Goal: Task Accomplishment & Management: Complete application form

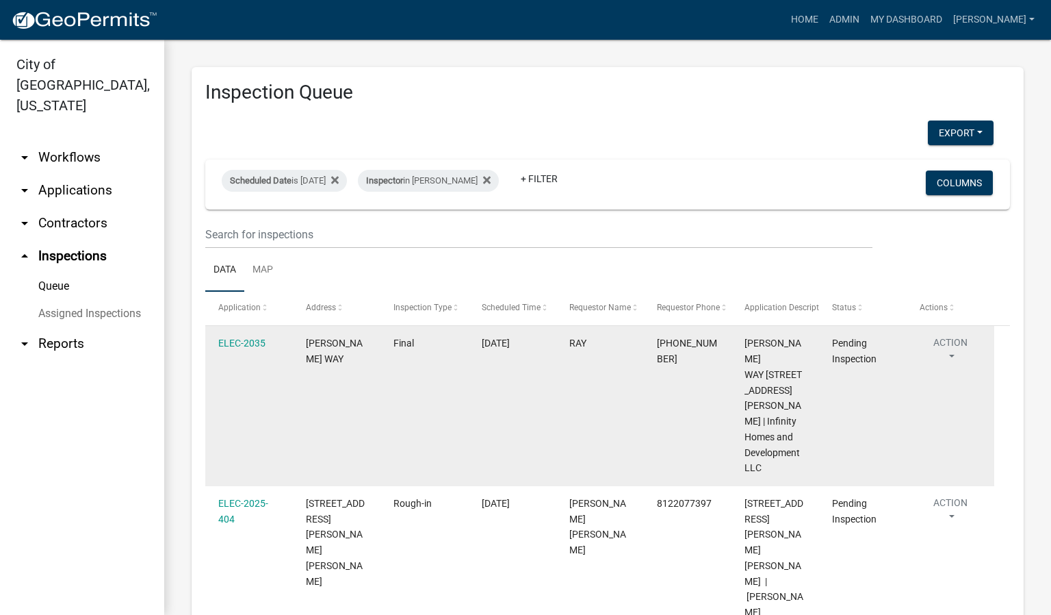
click at [955, 358] on button "Action" at bounding box center [951, 352] width 62 height 34
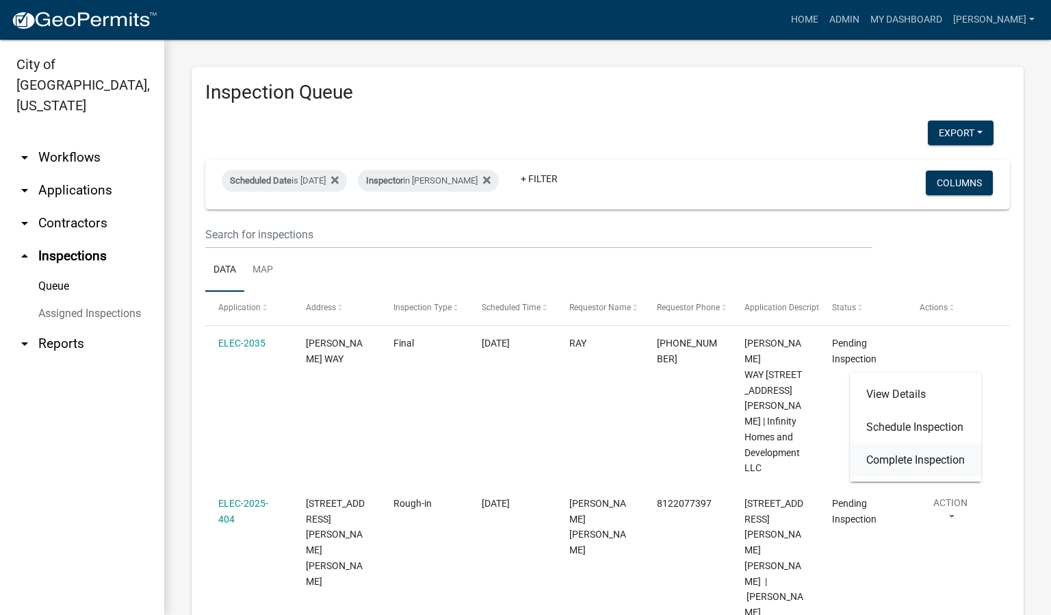
click at [920, 461] on link "Complete Inspection" at bounding box center [915, 459] width 131 height 33
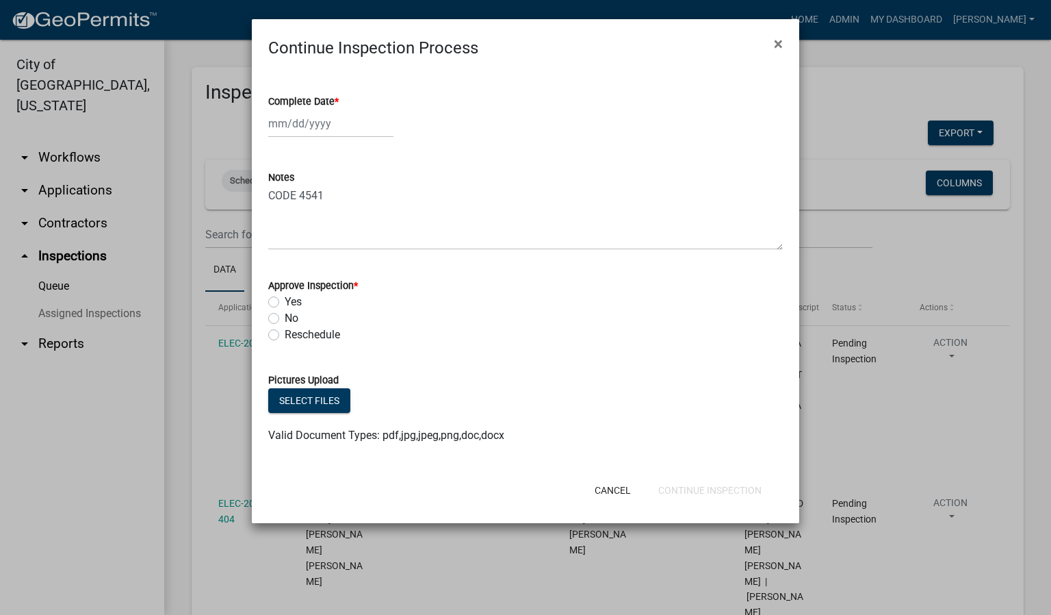
click at [337, 101] on span "*" at bounding box center [337, 102] width 4 height 12
click at [337, 109] on input "Complete Date *" at bounding box center [330, 123] width 125 height 28
select select "8"
select select "2025"
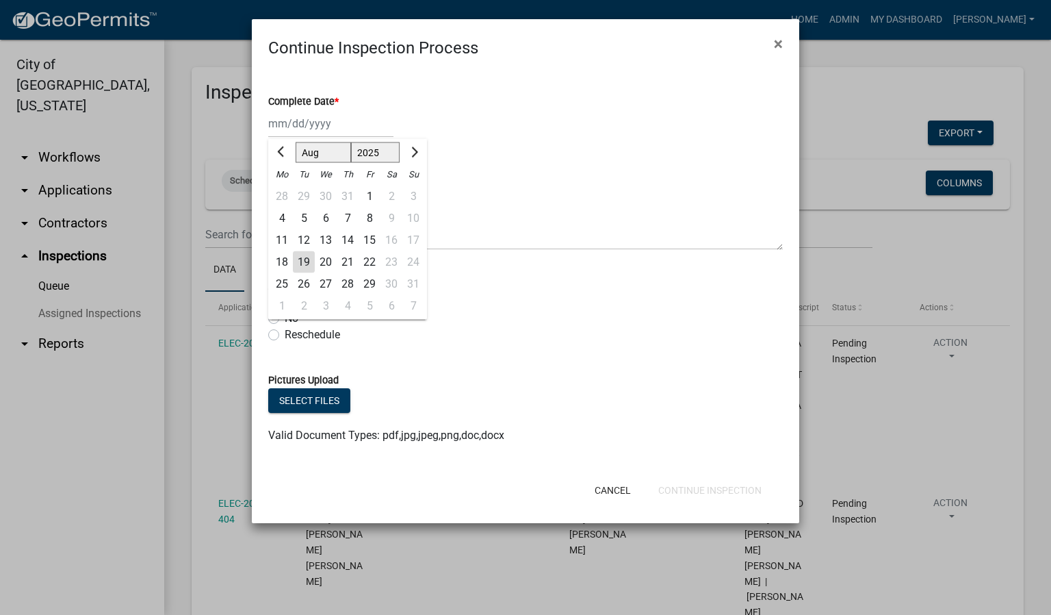
click at [307, 255] on div "19" at bounding box center [304, 262] width 22 height 22
type input "08/19/2025"
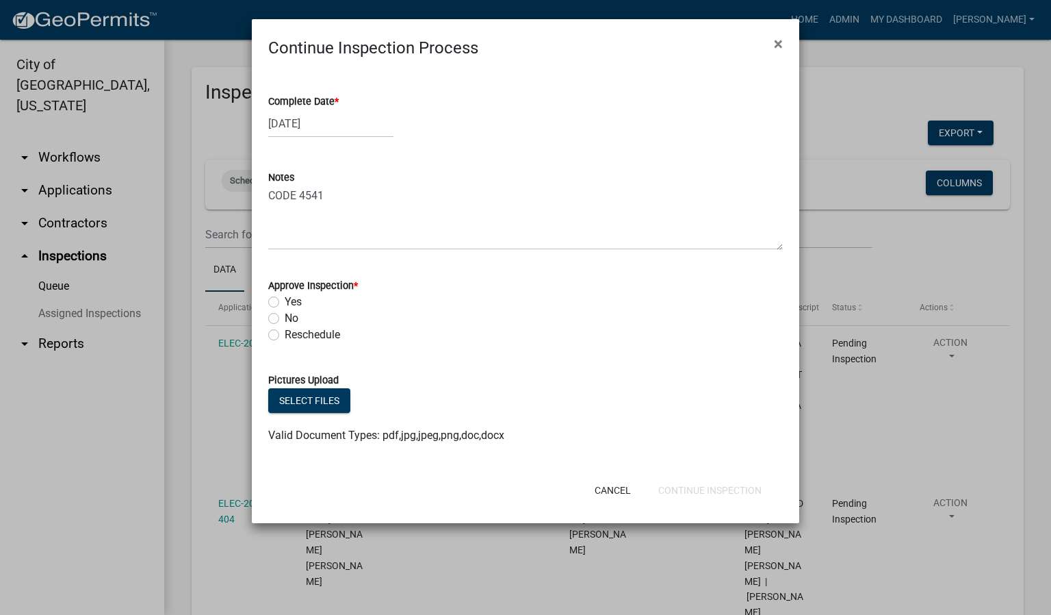
click at [285, 305] on label "Yes" at bounding box center [293, 302] width 17 height 16
click at [285, 302] on input "Yes" at bounding box center [289, 298] width 9 height 9
radio input "true"
click at [721, 493] on button "Continue Inspection" at bounding box center [709, 490] width 125 height 25
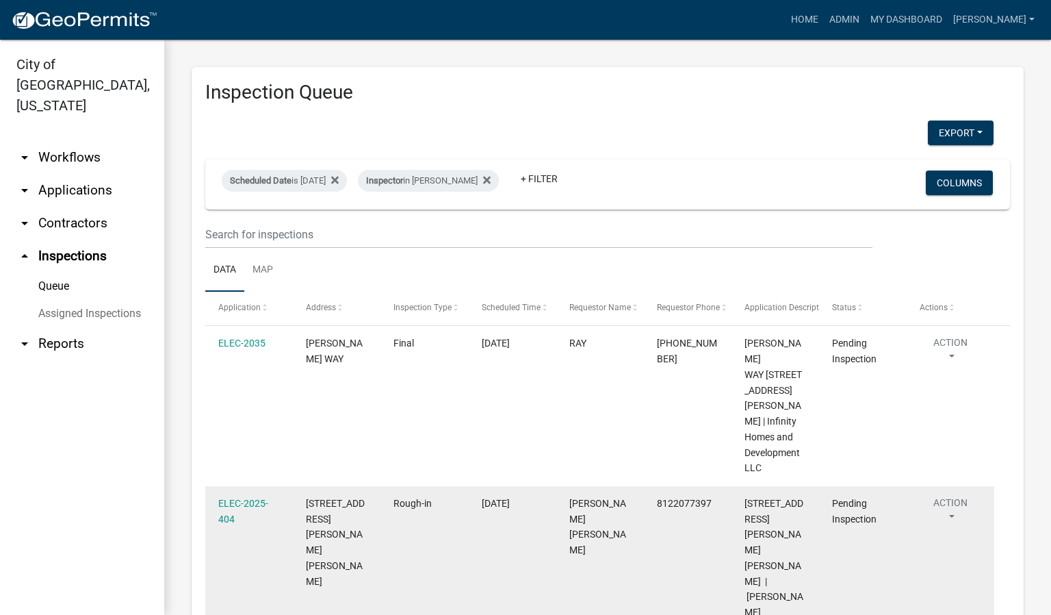
scroll to position [16, 0]
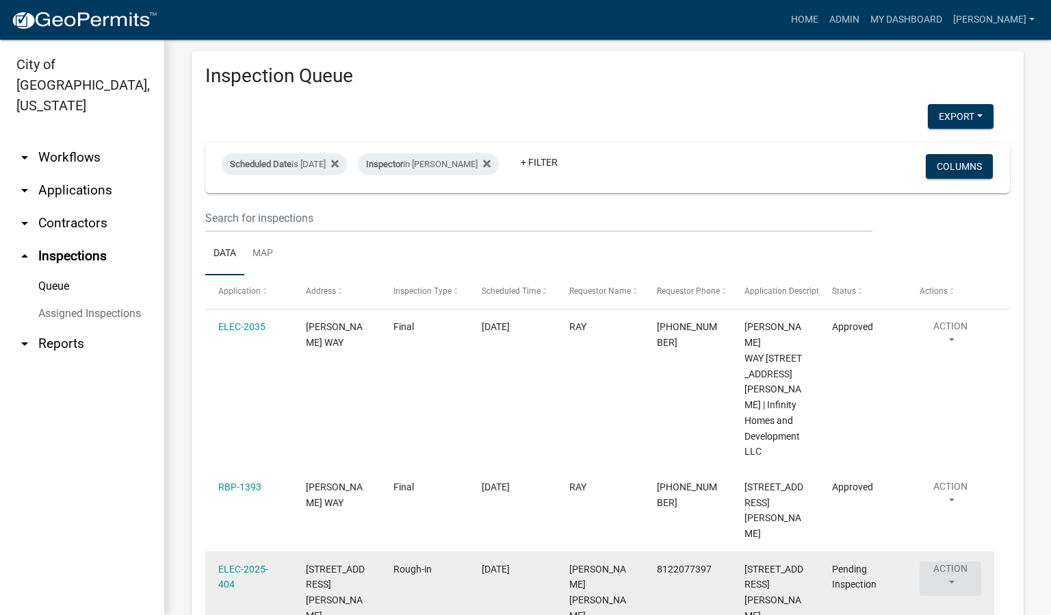
click at [953, 353] on button "Action" at bounding box center [951, 336] width 62 height 34
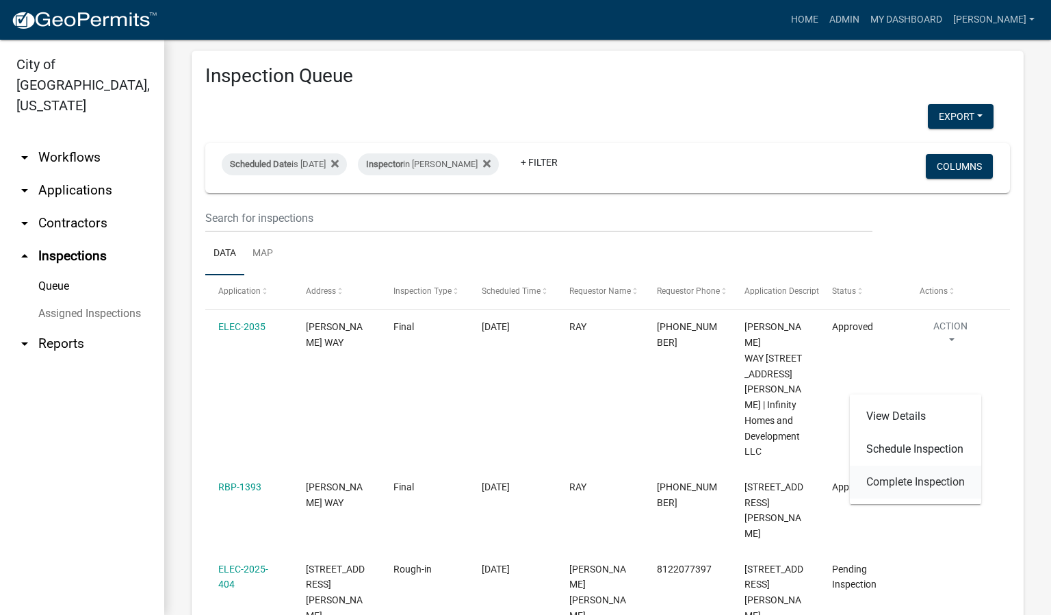
click at [912, 483] on link "Complete Inspection" at bounding box center [915, 481] width 131 height 33
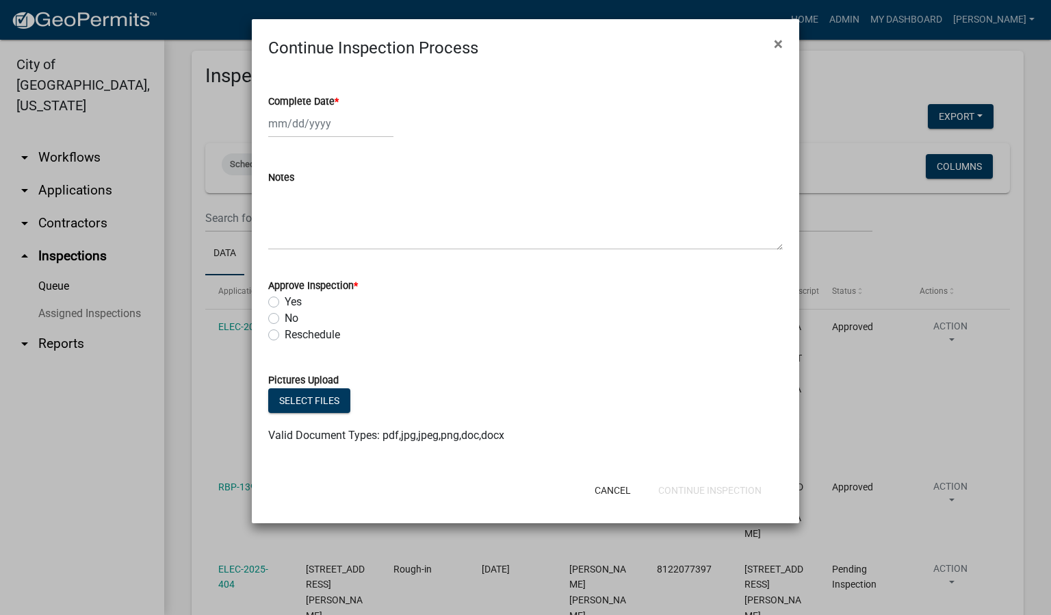
click at [339, 101] on span "*" at bounding box center [337, 102] width 4 height 12
click at [339, 109] on input "Complete Date *" at bounding box center [330, 123] width 125 height 28
select select "8"
select select "2025"
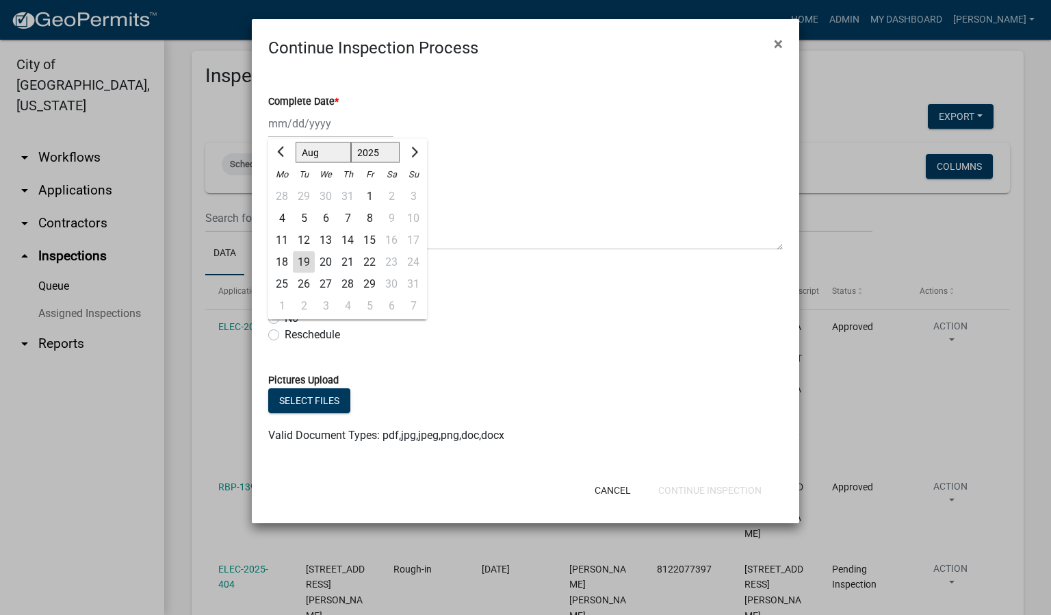
click at [302, 257] on div "19" at bounding box center [304, 262] width 22 height 22
type input "08/19/2025"
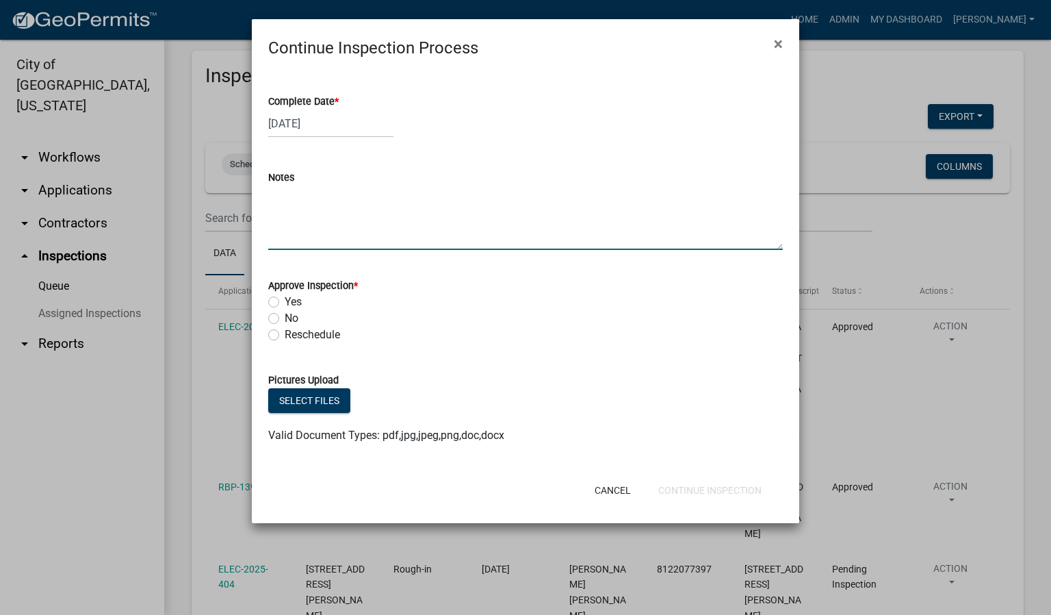
click at [296, 232] on textarea "Notes" at bounding box center [525, 217] width 515 height 64
type textarea "BASEMENT FINISH."
click at [285, 306] on label "Yes" at bounding box center [293, 302] width 17 height 16
click at [285, 302] on input "Yes" at bounding box center [289, 298] width 9 height 9
radio input "true"
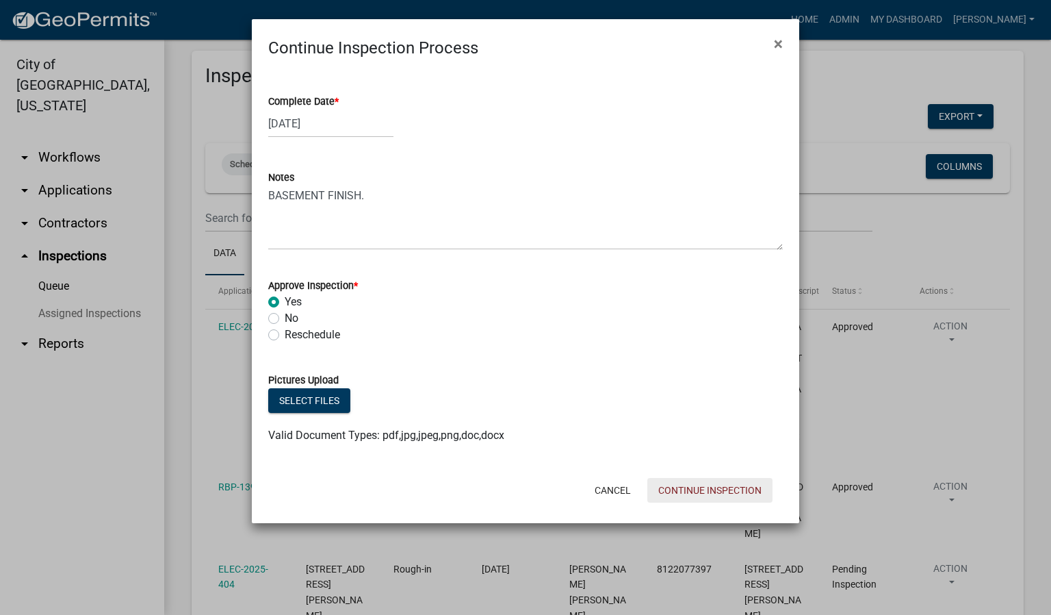
click at [678, 483] on button "Continue Inspection" at bounding box center [709, 490] width 125 height 25
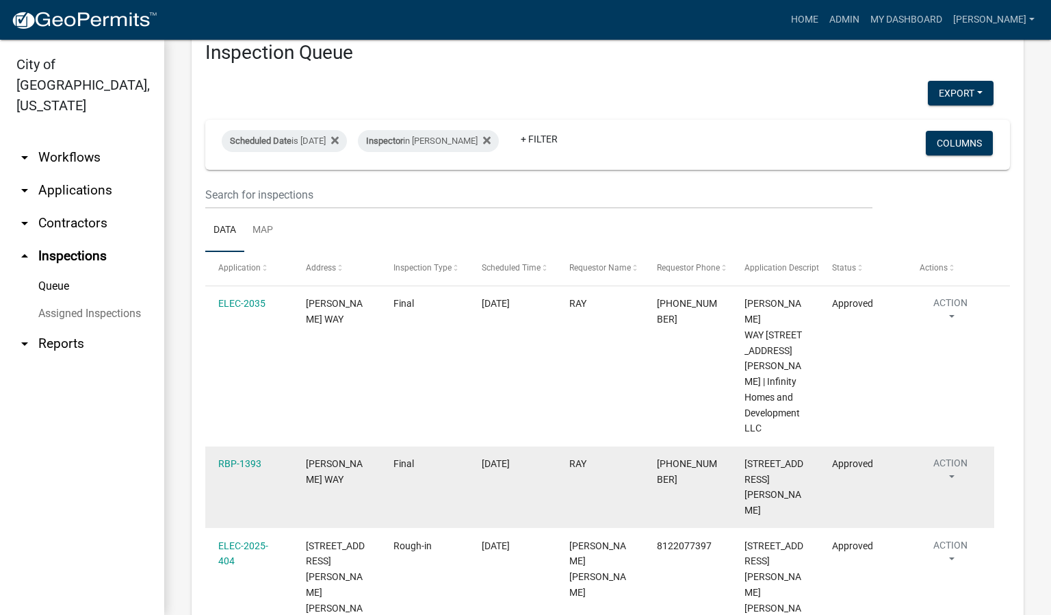
scroll to position [0, 0]
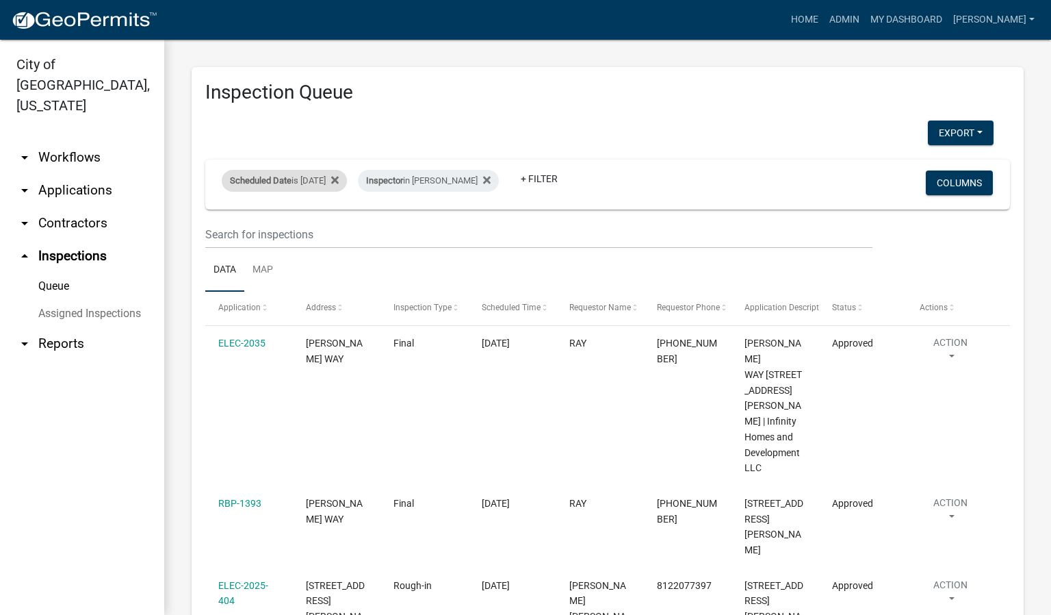
click at [341, 183] on div "Scheduled Date is 08/19/2025" at bounding box center [284, 181] width 125 height 22
click at [339, 181] on div "Scheduled Date is 08/19/2025" at bounding box center [284, 181] width 125 height 22
click at [337, 227] on input "2025-08-19" at bounding box center [296, 232] width 96 height 28
type input "2025-08-20"
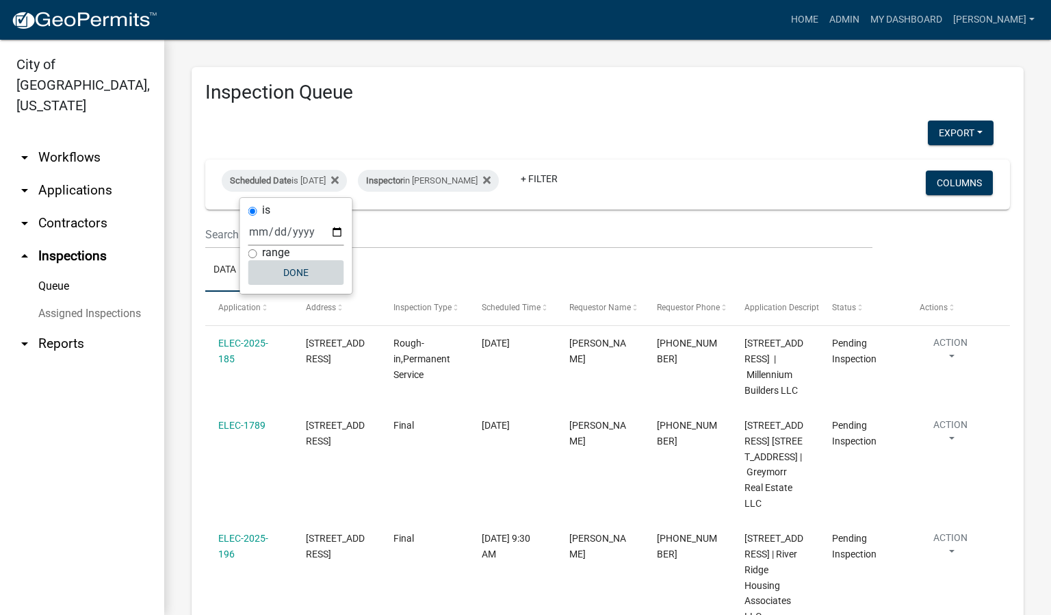
click at [309, 283] on button "Done" at bounding box center [296, 272] width 96 height 25
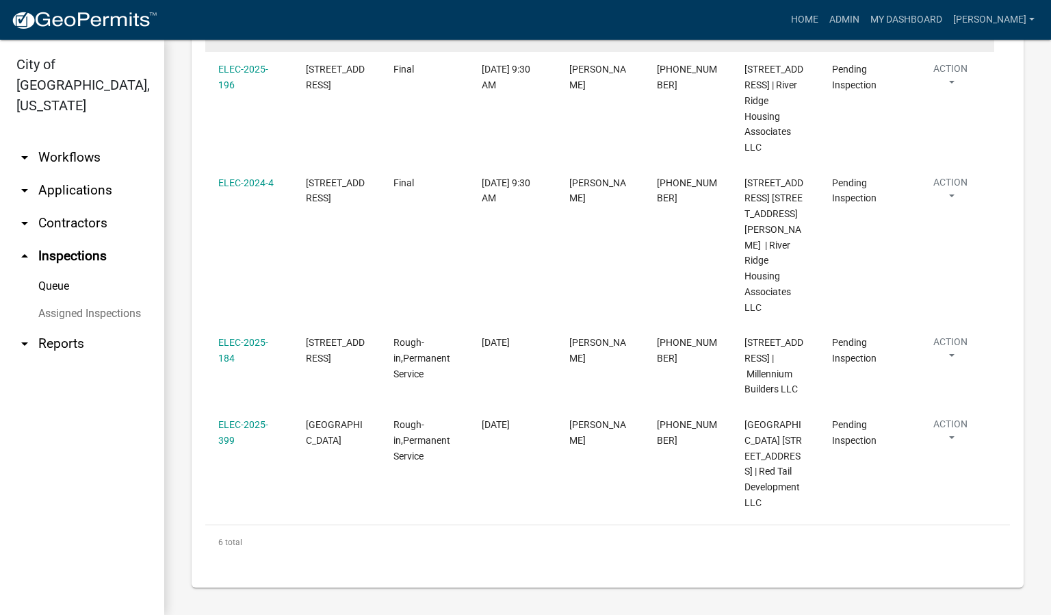
scroll to position [505, 0]
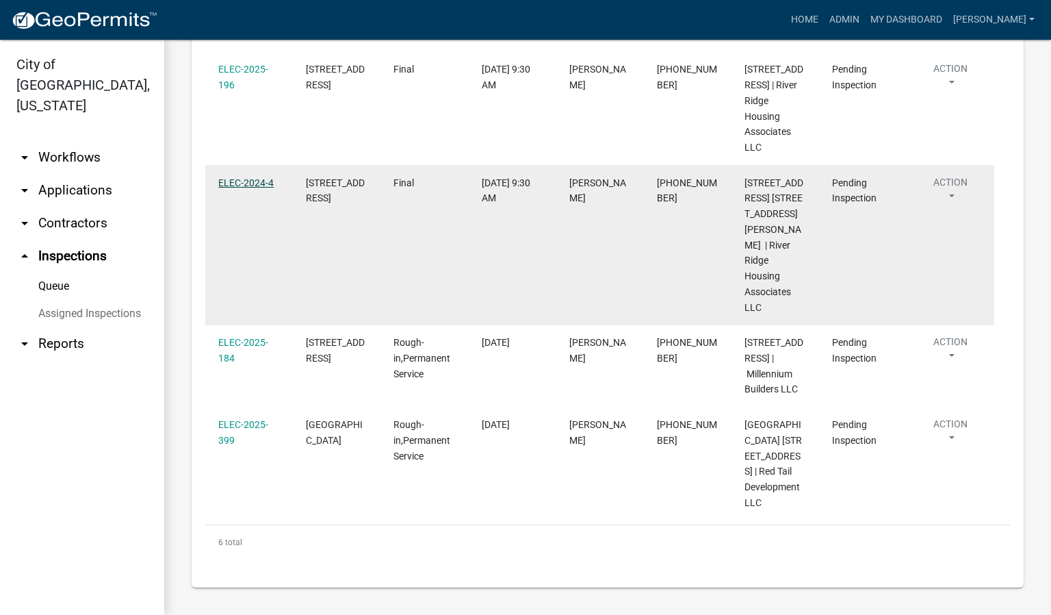
click at [227, 188] on link "ELEC-2024-4" at bounding box center [245, 182] width 55 height 11
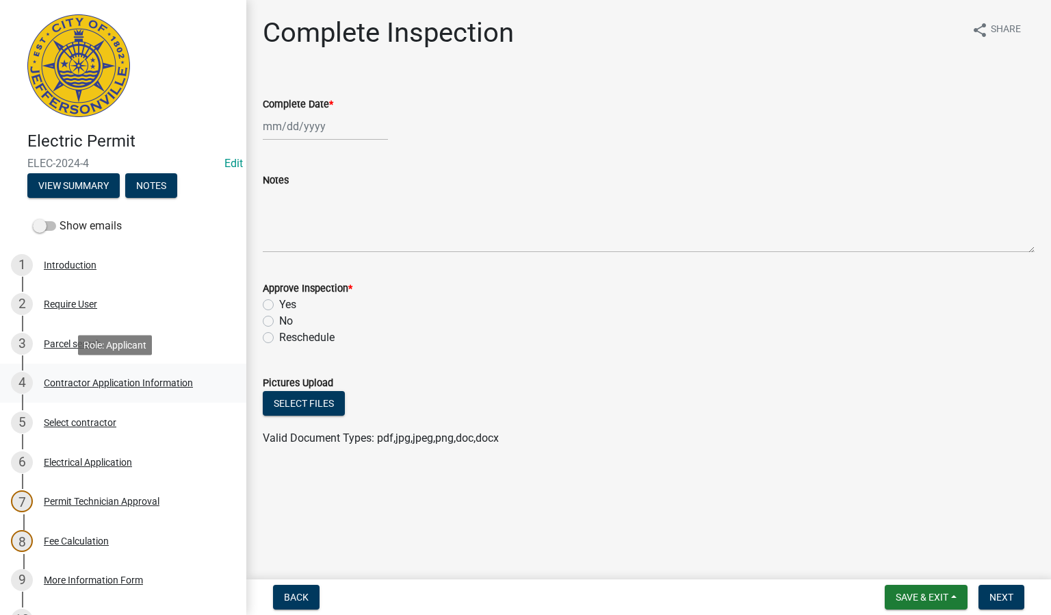
click at [130, 380] on div "Contractor Application Information" at bounding box center [118, 383] width 149 height 10
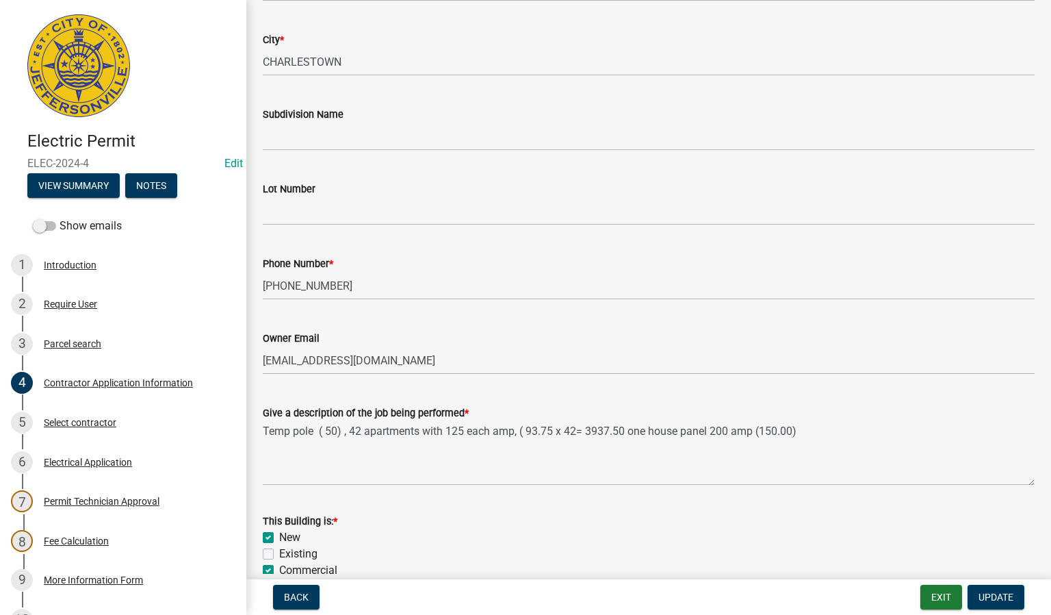
scroll to position [411, 0]
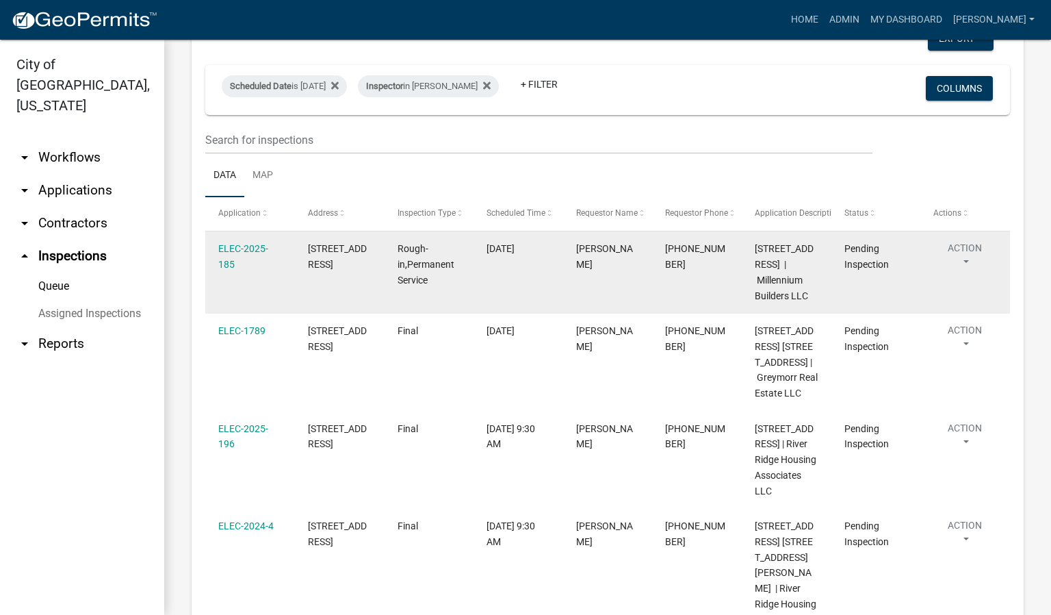
scroll to position [103, 0]
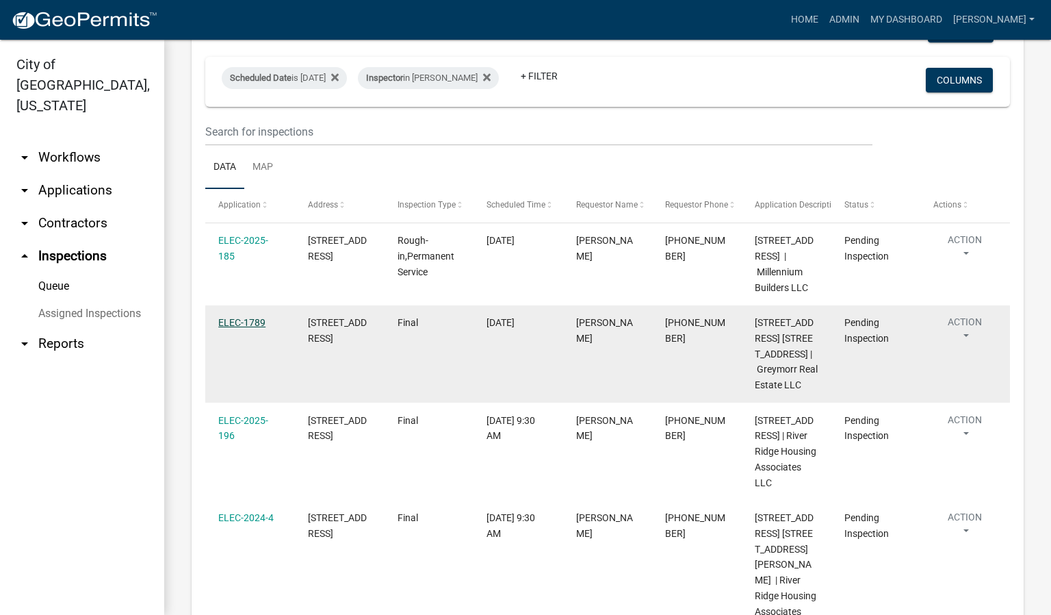
click at [249, 328] on link "ELEC-1789" at bounding box center [241, 322] width 47 height 11
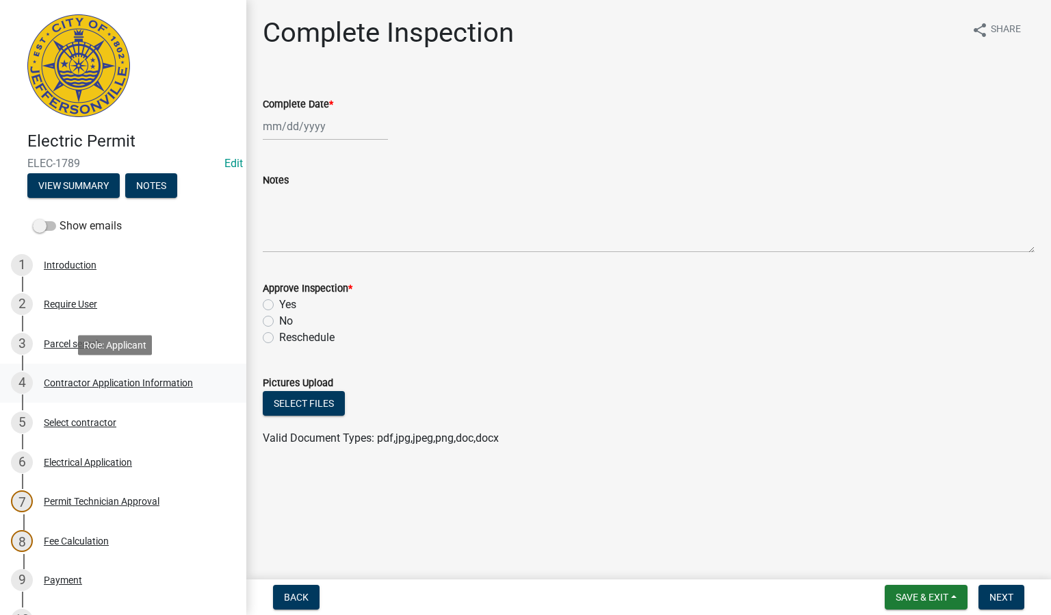
click at [142, 385] on div "Contractor Application Information" at bounding box center [118, 383] width 149 height 10
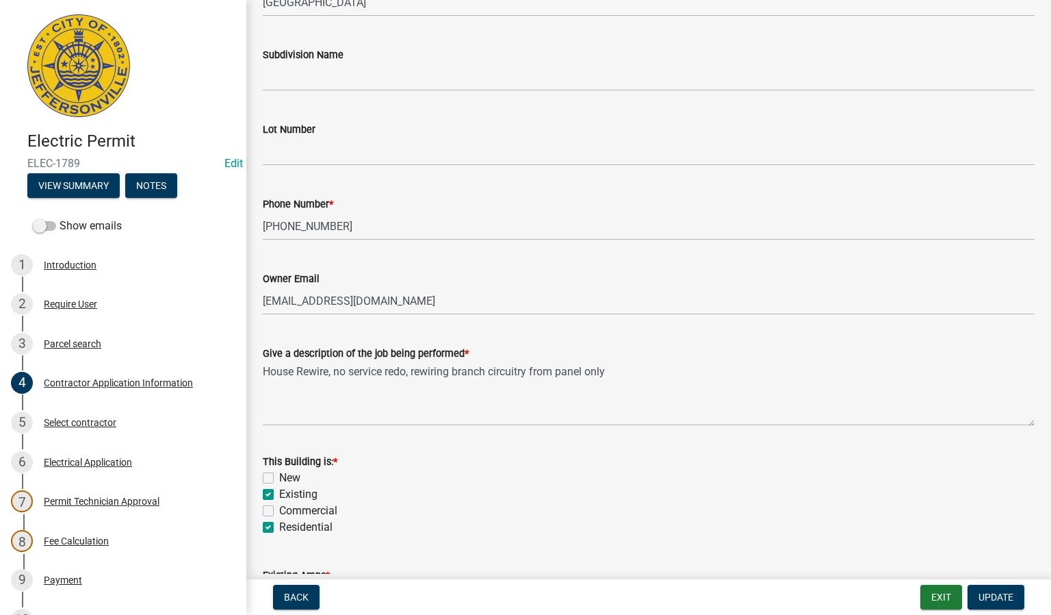
scroll to position [411, 0]
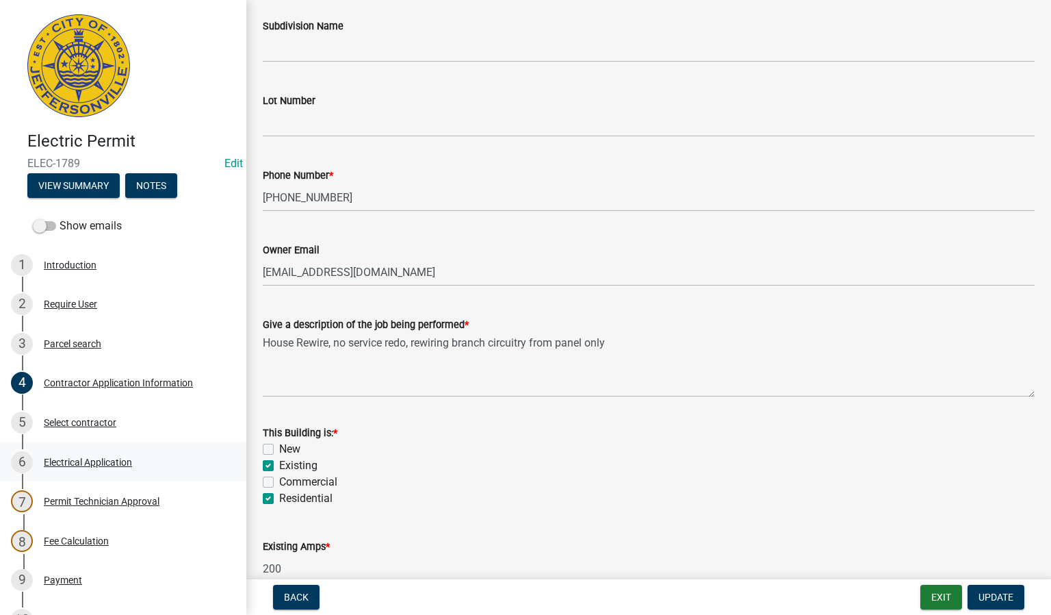
click at [109, 463] on div "Electrical Application" at bounding box center [88, 462] width 88 height 10
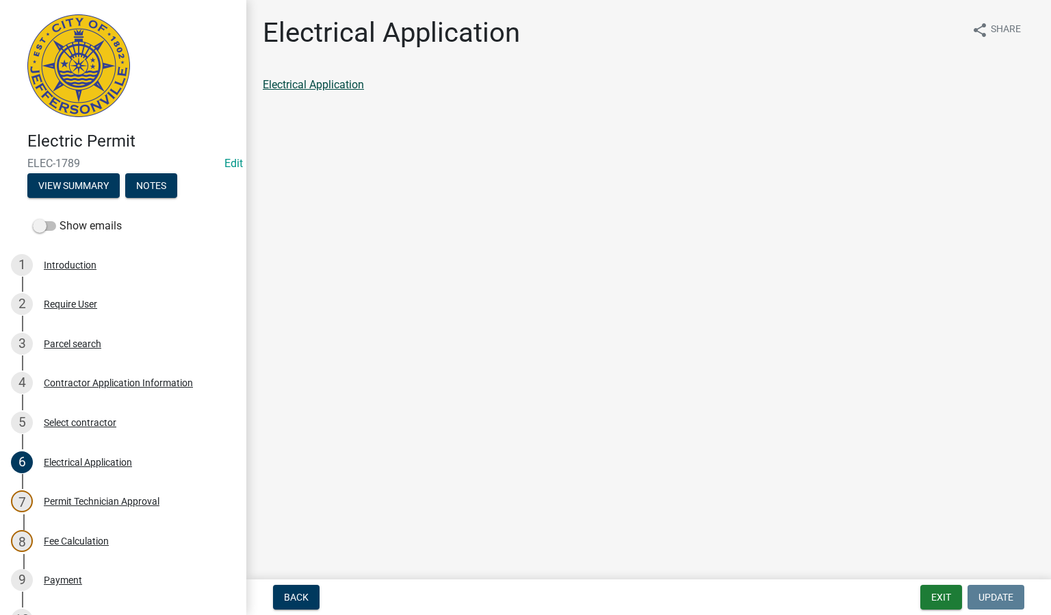
click at [326, 84] on link "Electrical Application" at bounding box center [313, 84] width 101 height 13
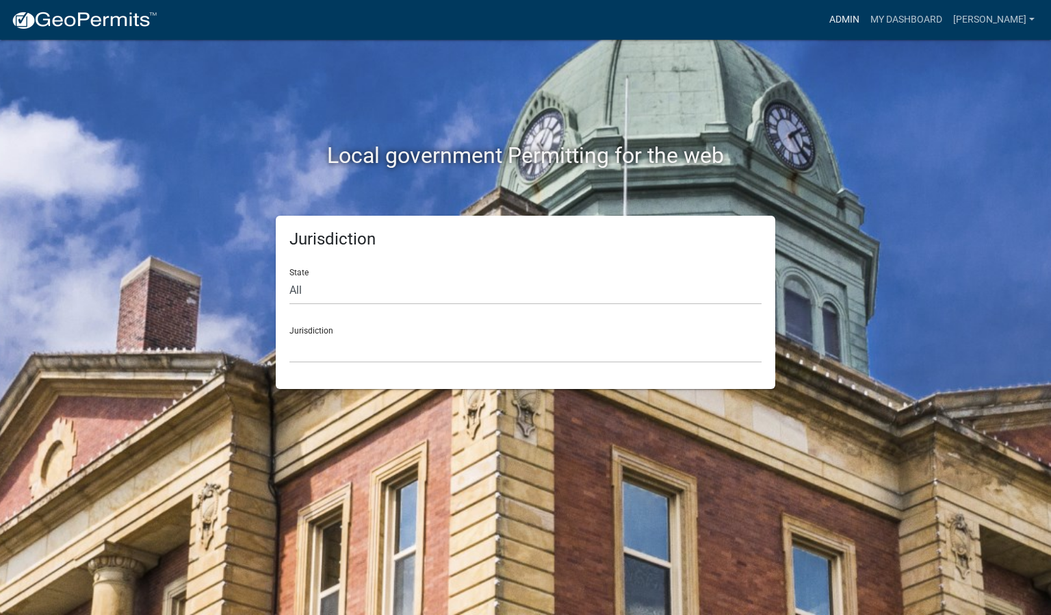
click at [865, 15] on link "Admin" at bounding box center [844, 20] width 41 height 26
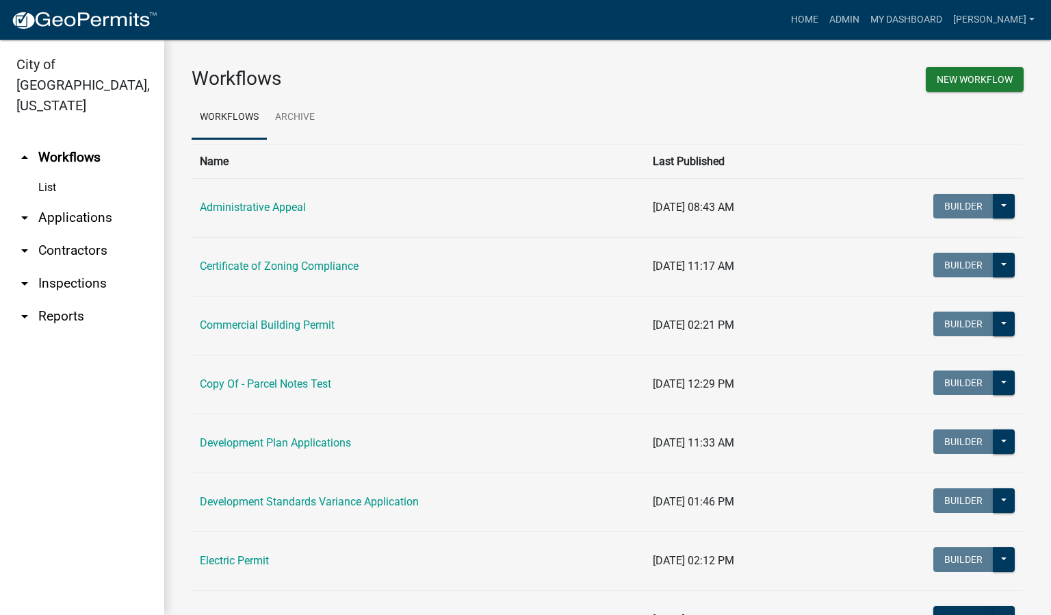
drag, startPoint x: 88, startPoint y: 266, endPoint x: 96, endPoint y: 269, distance: 8.9
click at [91, 267] on link "arrow_drop_down Inspections" at bounding box center [82, 283] width 164 height 33
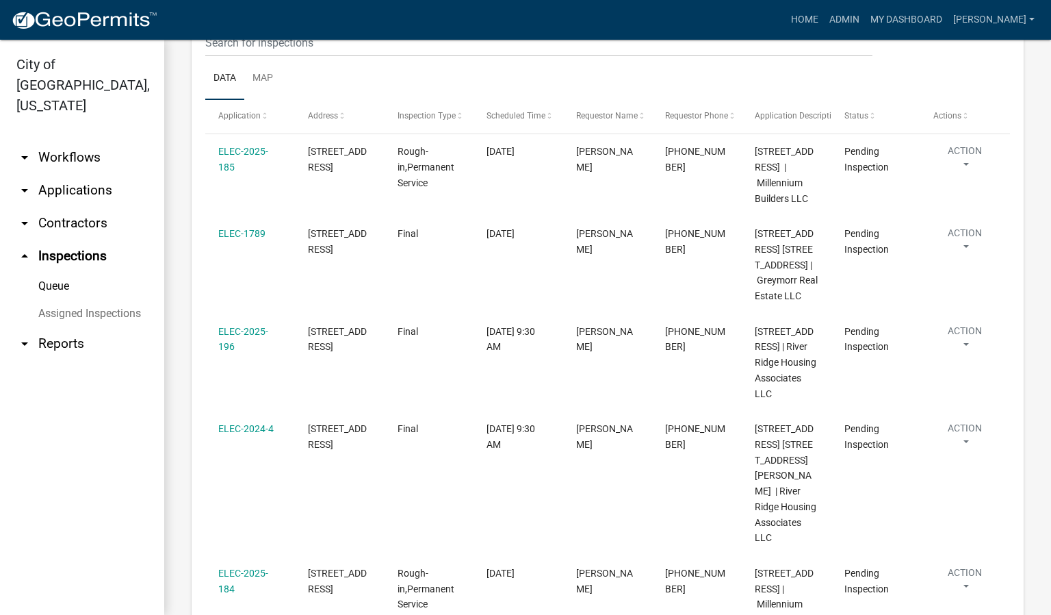
scroll to position [89, 0]
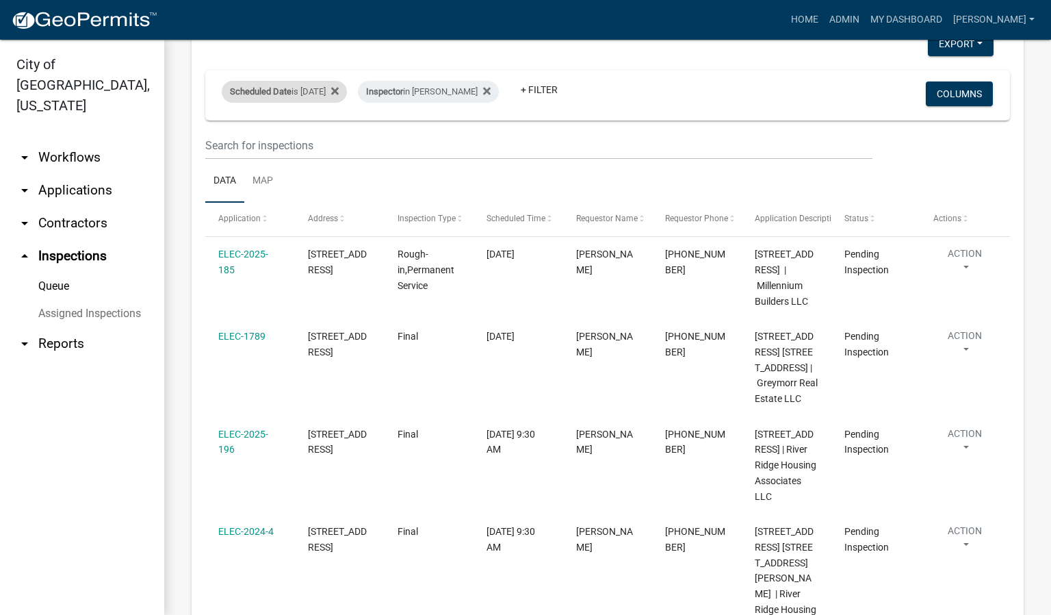
click at [344, 86] on div "Scheduled Date is 08/20/2025" at bounding box center [284, 92] width 125 height 22
click at [341, 138] on input "2025-08-20" at bounding box center [296, 143] width 96 height 28
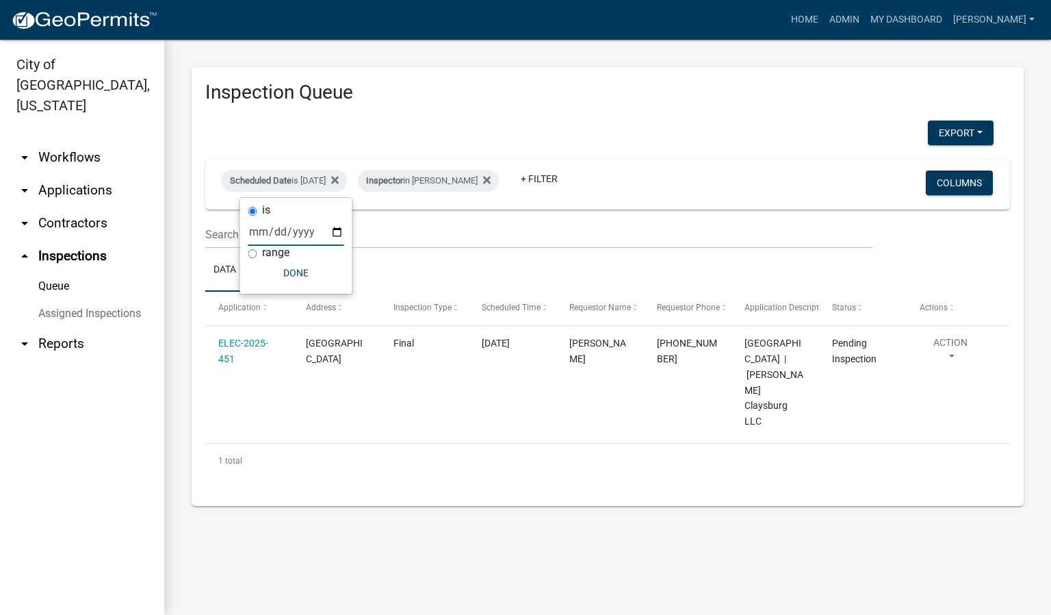
scroll to position [0, 0]
click at [337, 230] on input "2025-08-21" at bounding box center [296, 232] width 96 height 28
type input "2025-08-20"
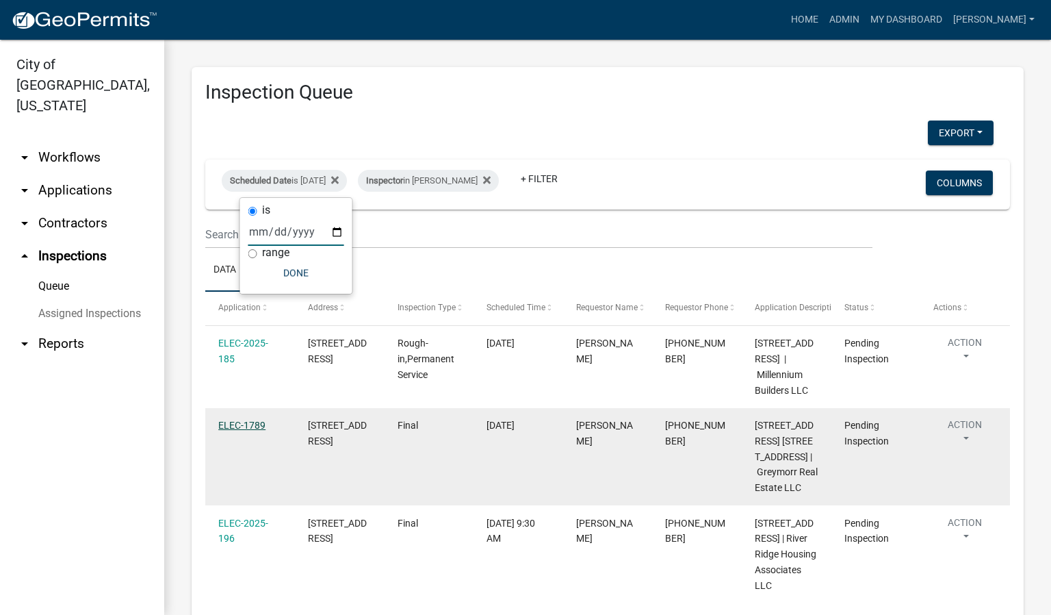
click at [231, 430] on link "ELEC-1789" at bounding box center [241, 424] width 47 height 11
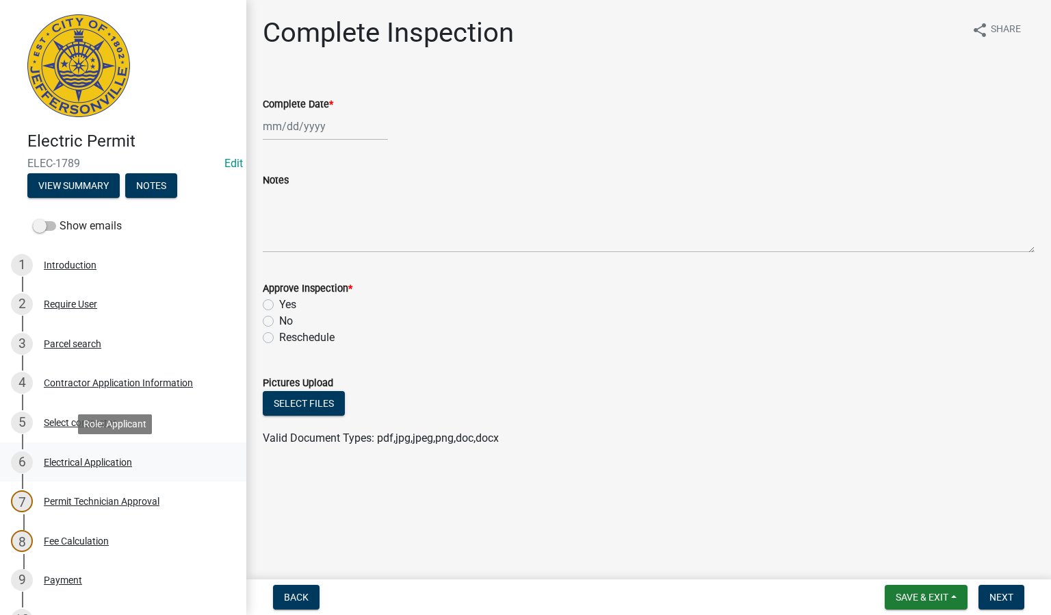
click at [113, 464] on div "Electrical Application" at bounding box center [88, 462] width 88 height 10
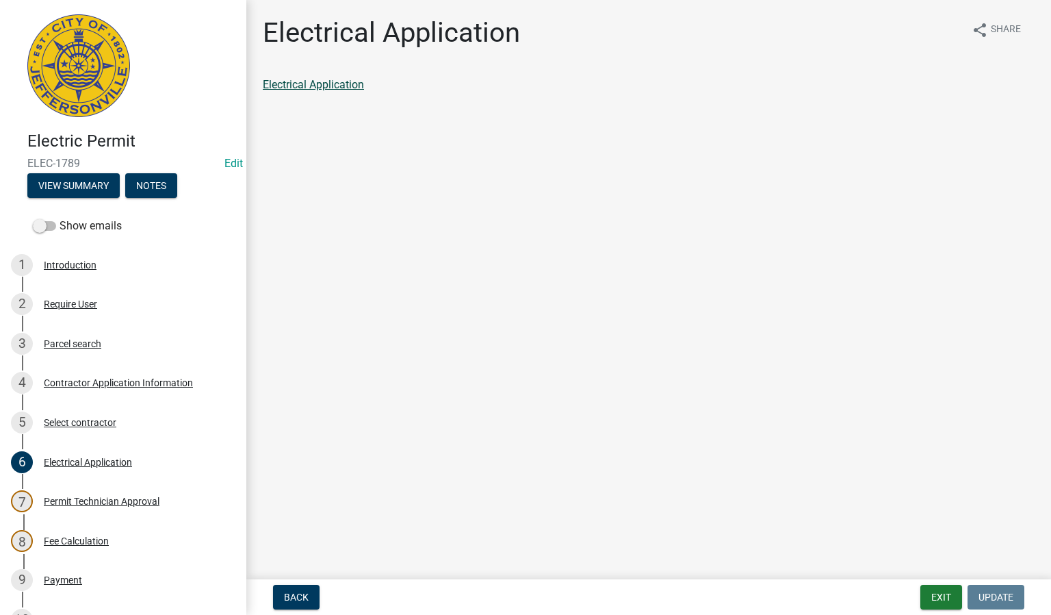
click at [341, 89] on link "Electrical Application" at bounding box center [313, 84] width 101 height 13
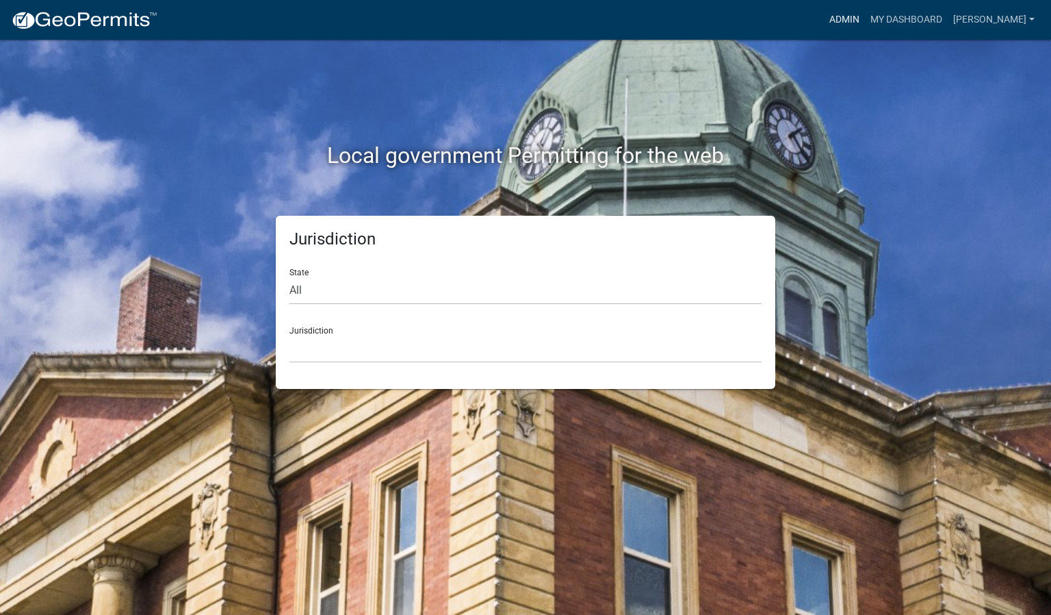
click at [865, 18] on link "Admin" at bounding box center [844, 20] width 41 height 26
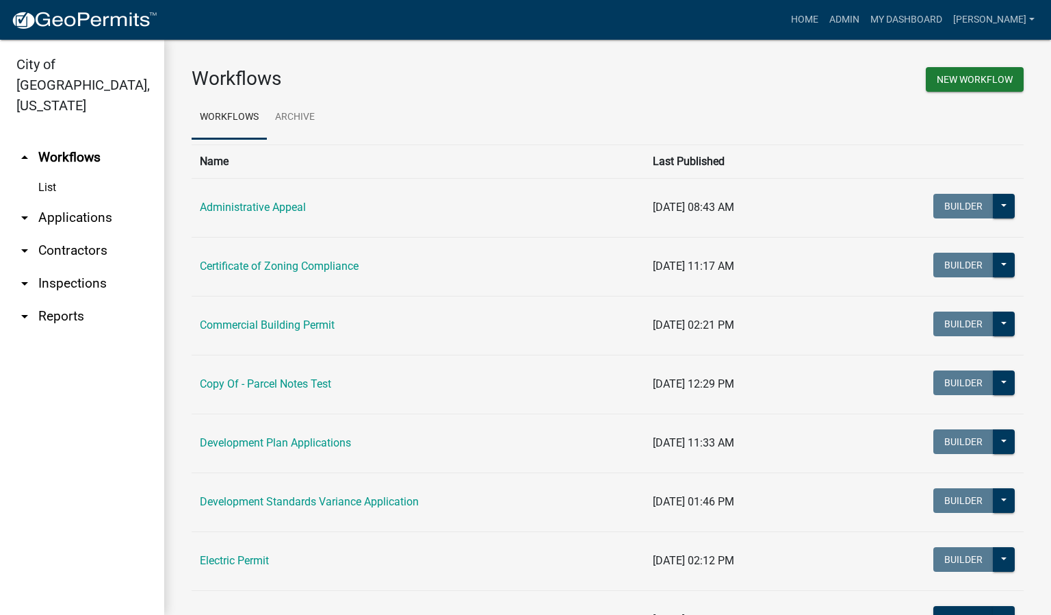
click at [103, 267] on link "arrow_drop_down Inspections" at bounding box center [82, 283] width 164 height 33
